Goal: Task Accomplishment & Management: Complete application form

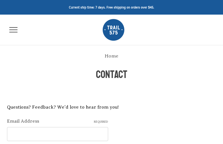
type input "[EMAIL_ADDRESS][DOMAIN_NAME]"
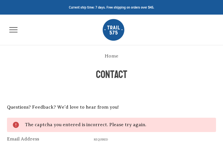
type input "[EMAIL_ADDRESS][DOMAIN_NAME]"
